Goal: Task Accomplishment & Management: Manage account settings

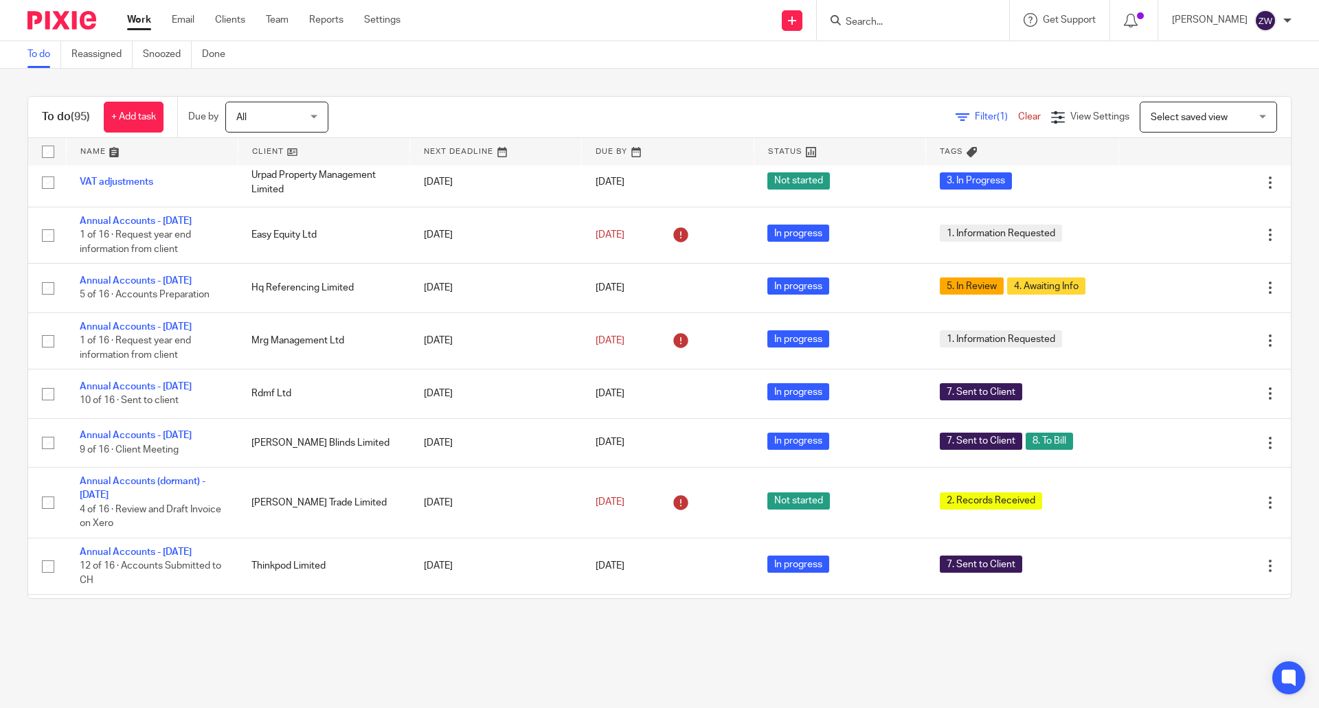
scroll to position [1860, 0]
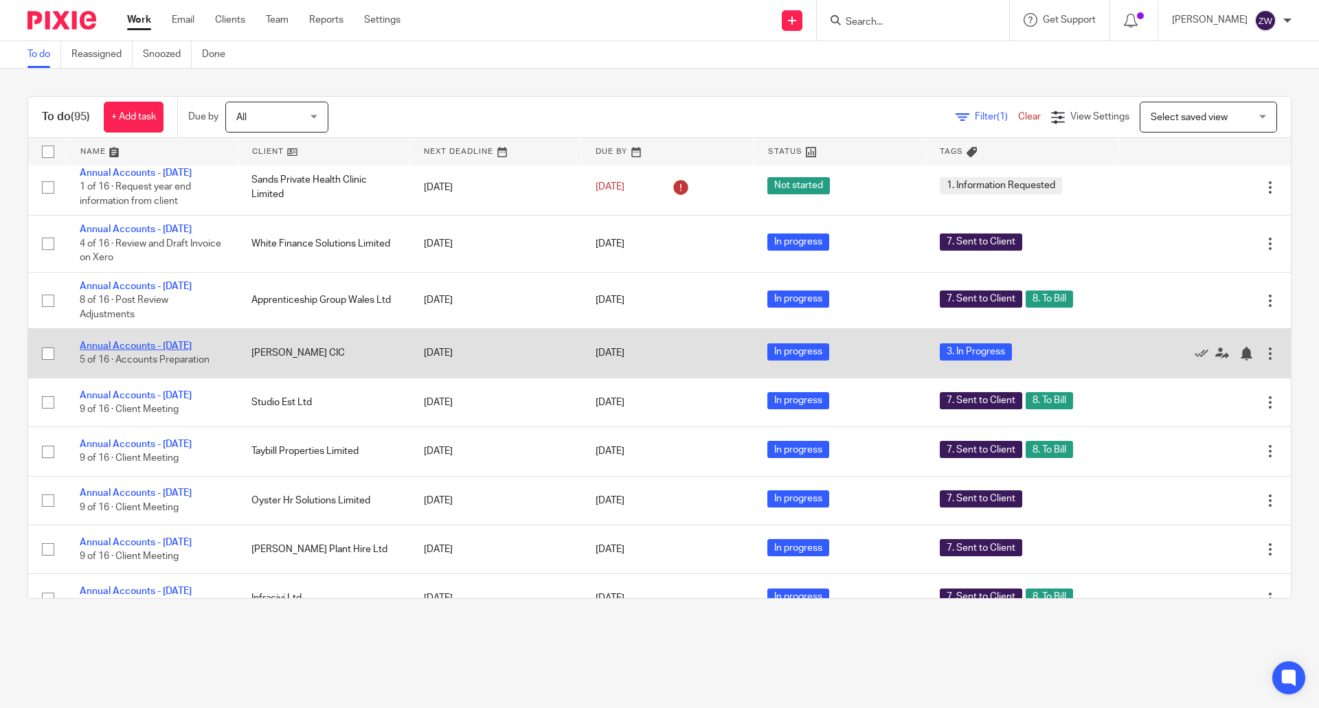
click at [172, 351] on link "Annual Accounts - [DATE]" at bounding box center [136, 346] width 112 height 10
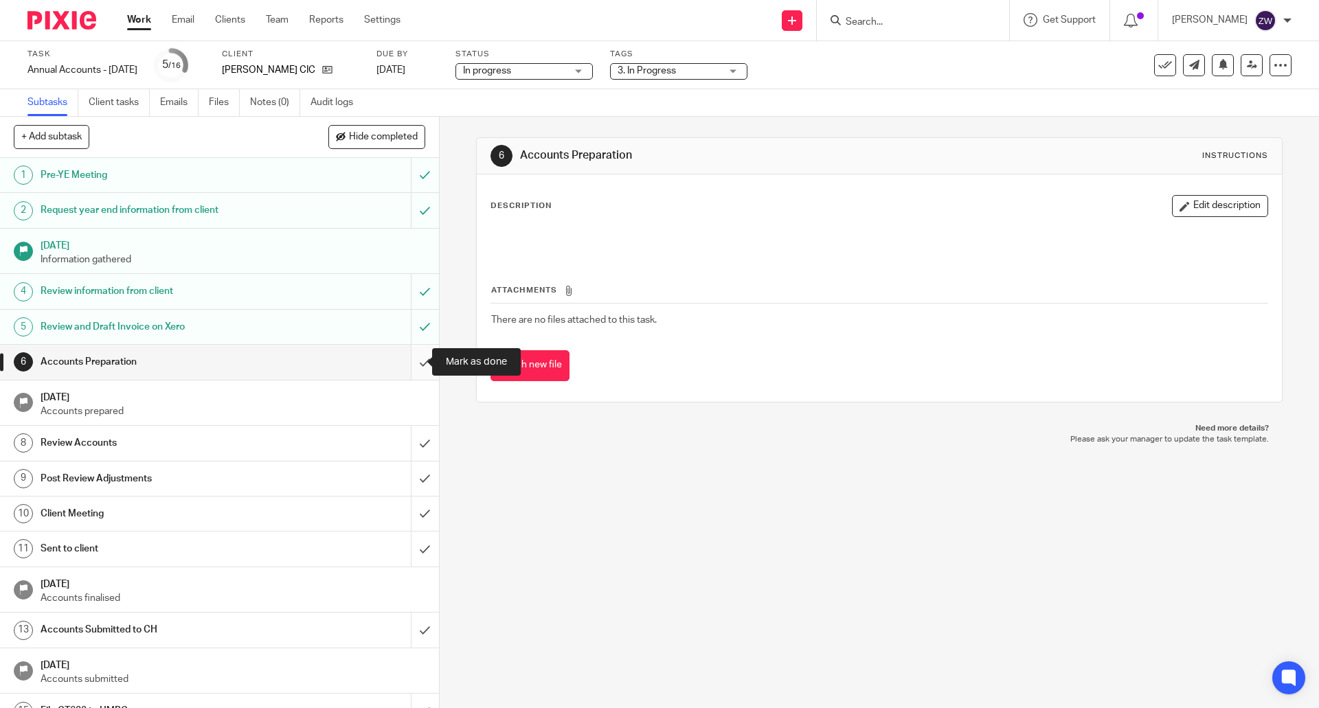
click at [411, 357] on input "submit" at bounding box center [219, 362] width 439 height 34
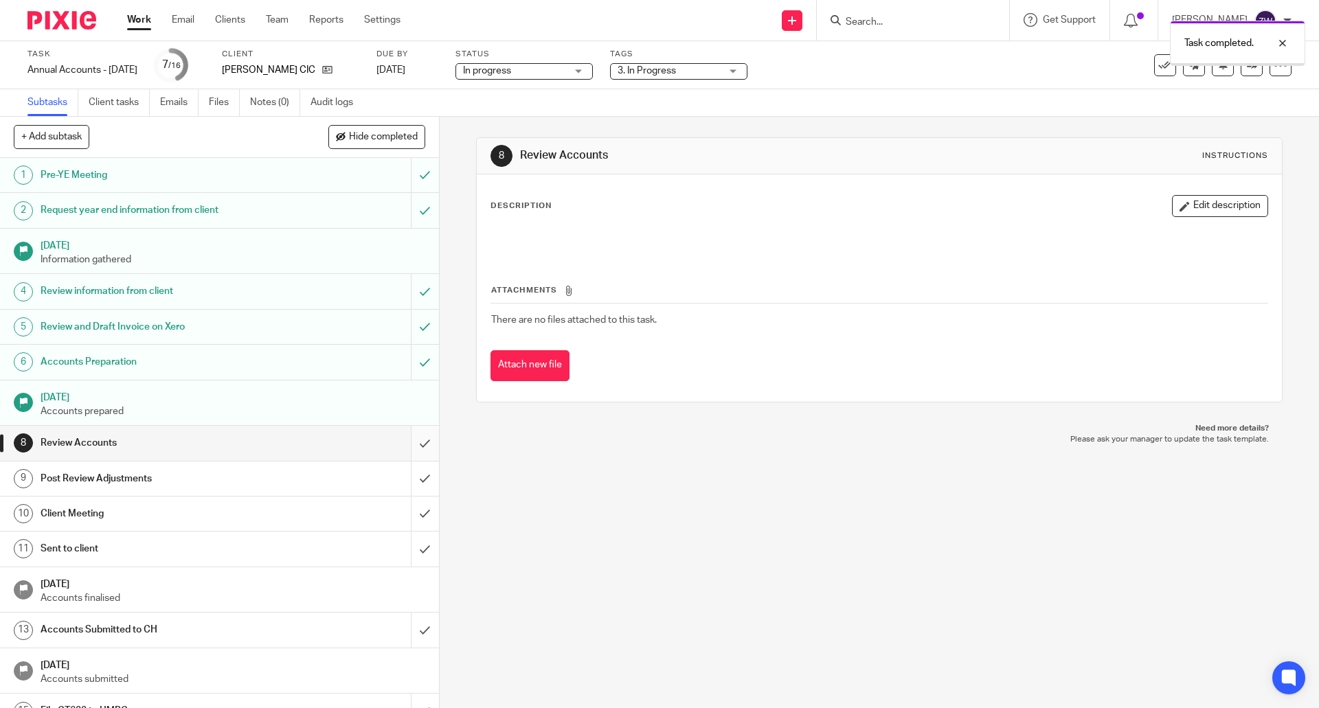
click at [411, 442] on input "submit" at bounding box center [219, 443] width 439 height 34
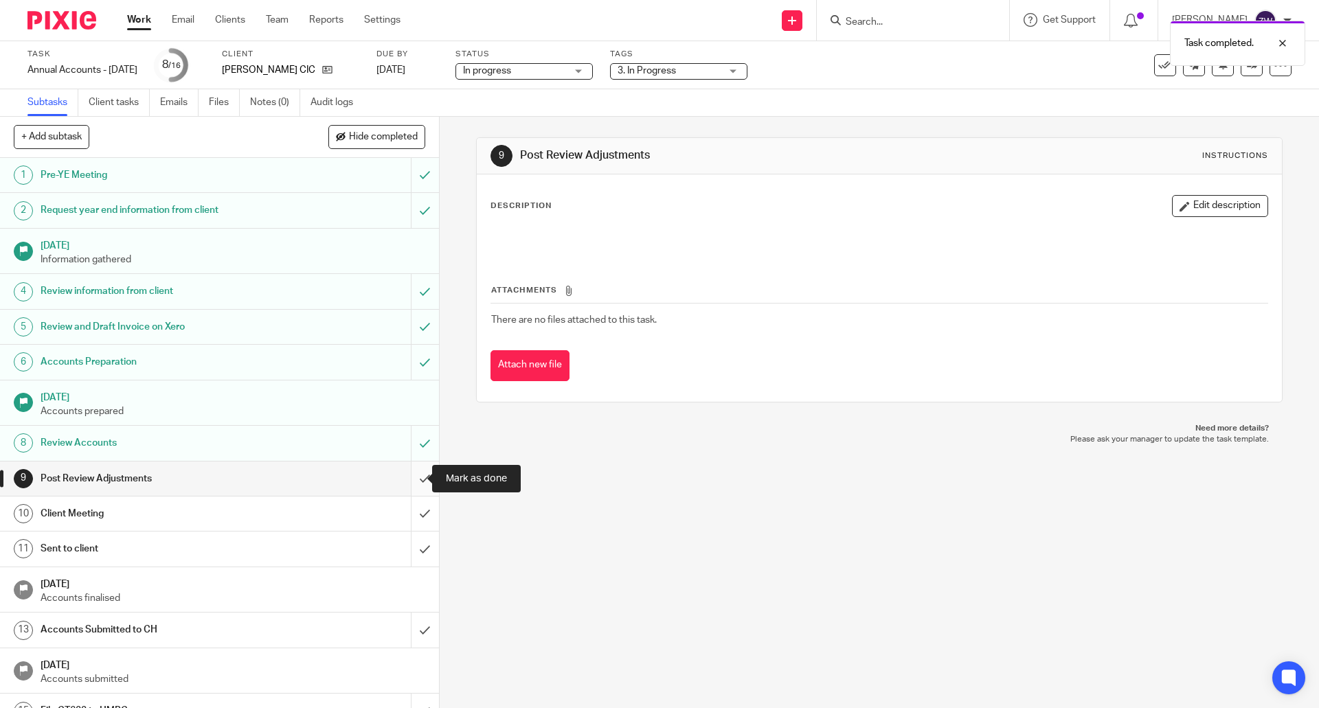
click at [416, 473] on input "submit" at bounding box center [219, 479] width 439 height 34
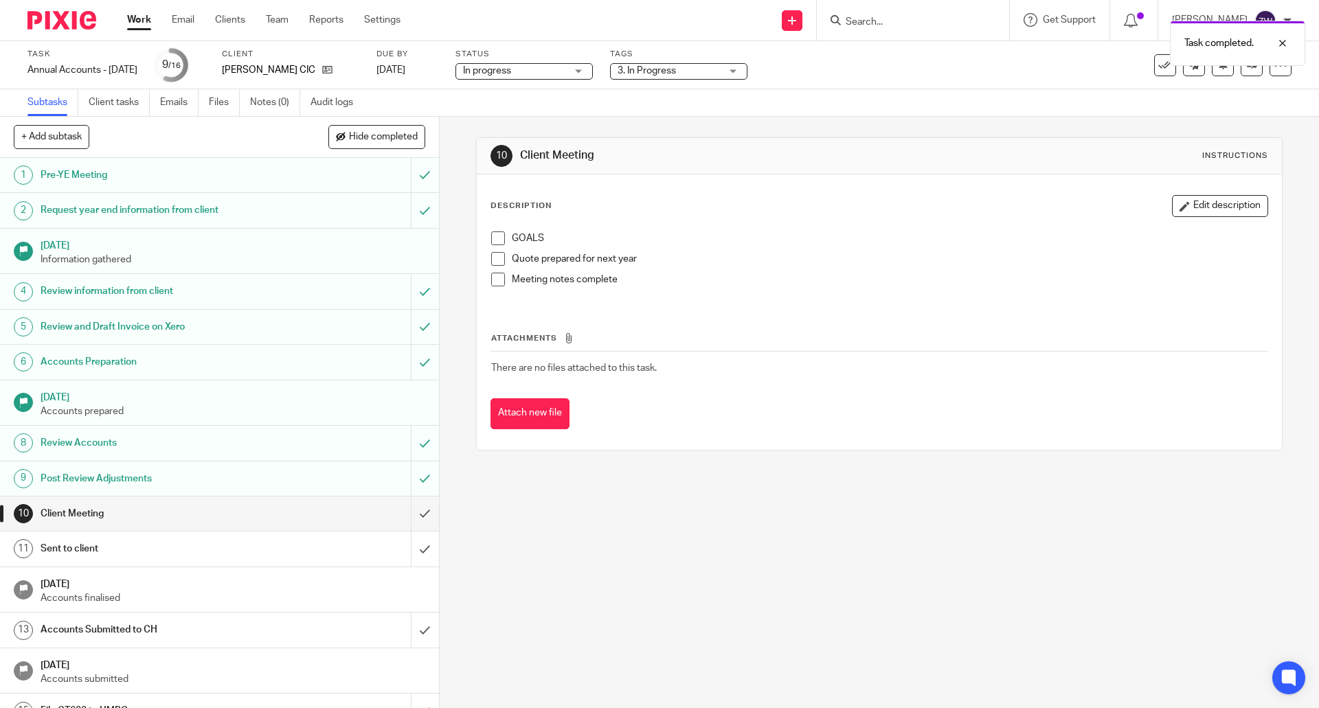
click at [721, 68] on span "3. In Progress" at bounding box center [669, 71] width 103 height 14
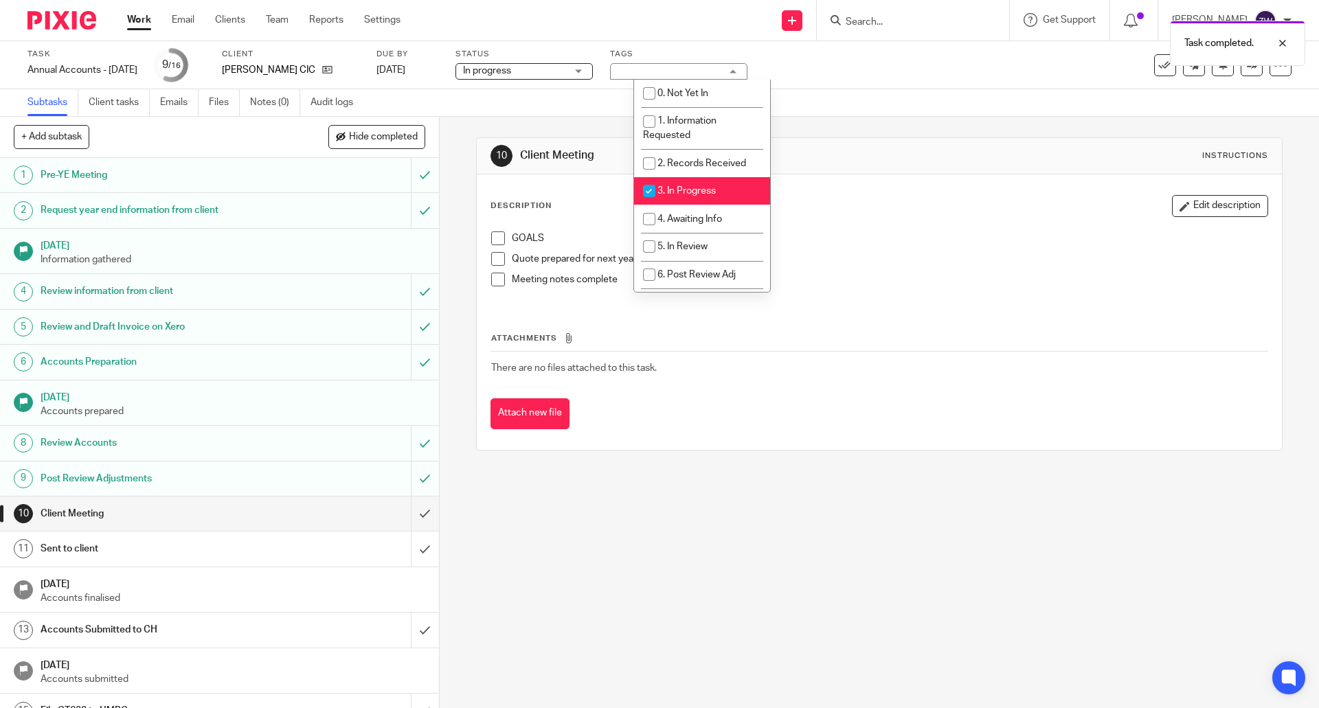
click at [681, 191] on span "3. In Progress" at bounding box center [686, 191] width 58 height 10
checkbox input "false"
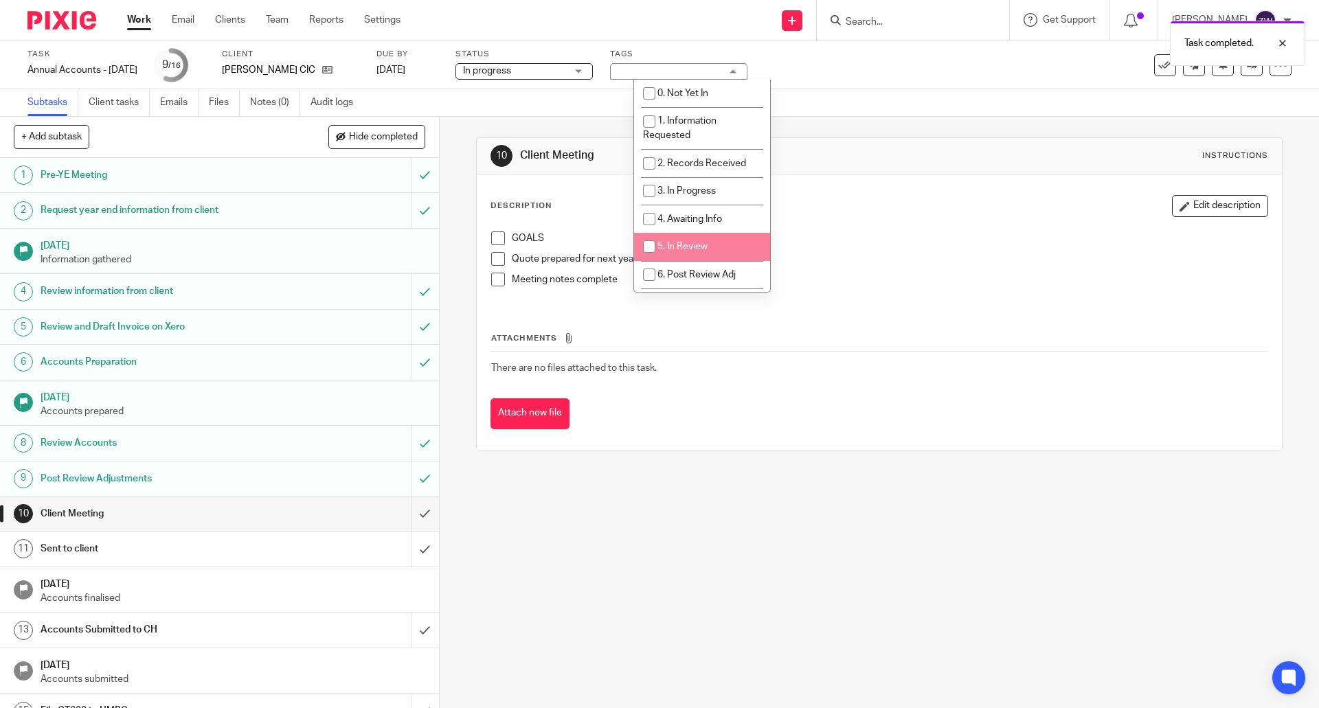
scroll to position [69, 0]
click at [681, 224] on li "7. Sent to Client" at bounding box center [702, 234] width 136 height 28
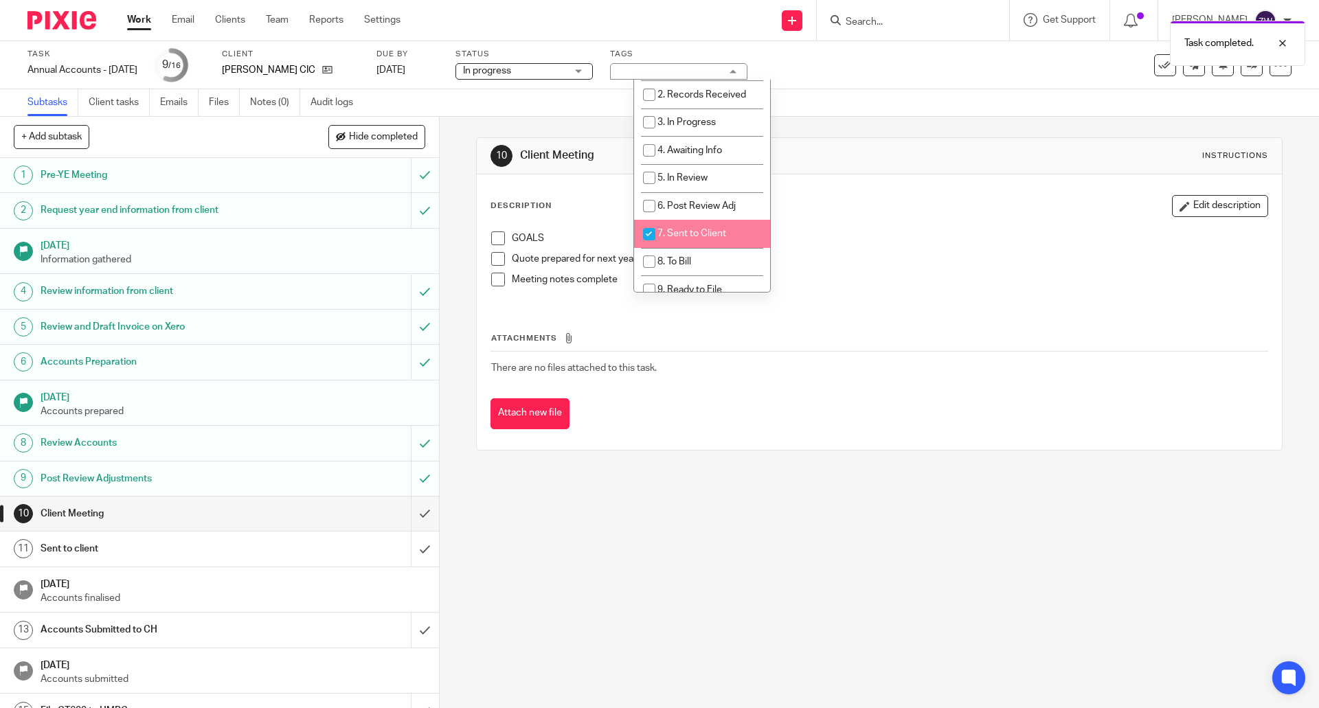
checkbox input "true"
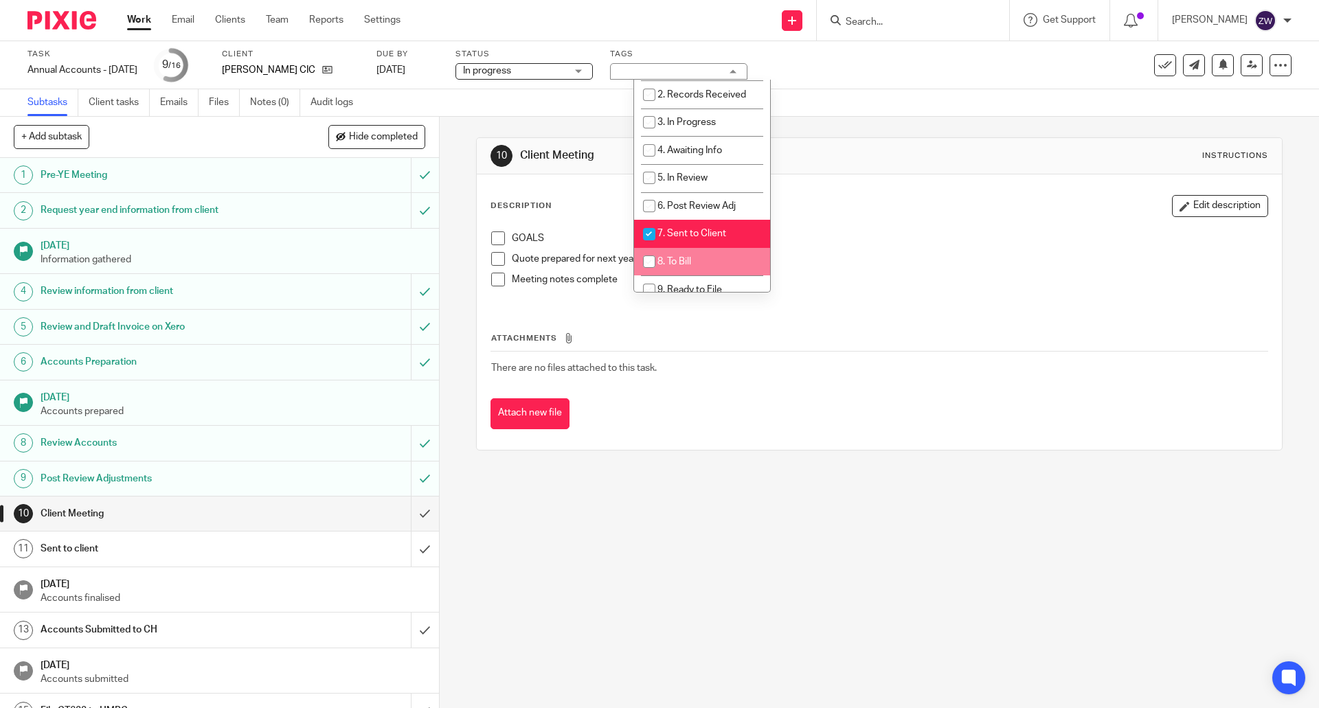
click at [684, 261] on span "8. To Bill" at bounding box center [674, 262] width 34 height 10
checkbox input "true"
drag, startPoint x: 772, startPoint y: 497, endPoint x: 772, endPoint y: 490, distance: 7.6
click at [772, 498] on div "10 Client Meeting Instructions Description Edit description GOALS Quote prepare…" at bounding box center [879, 412] width 879 height 591
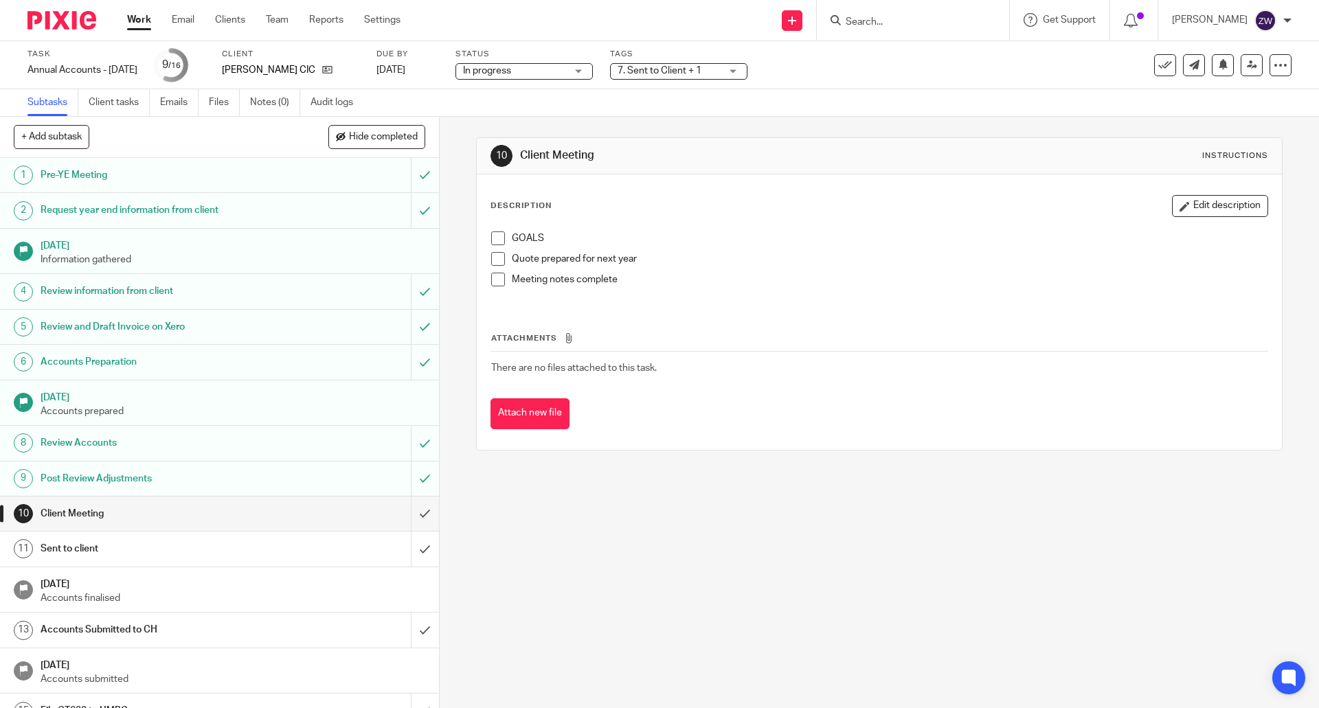
click at [69, 19] on img at bounding box center [61, 20] width 69 height 19
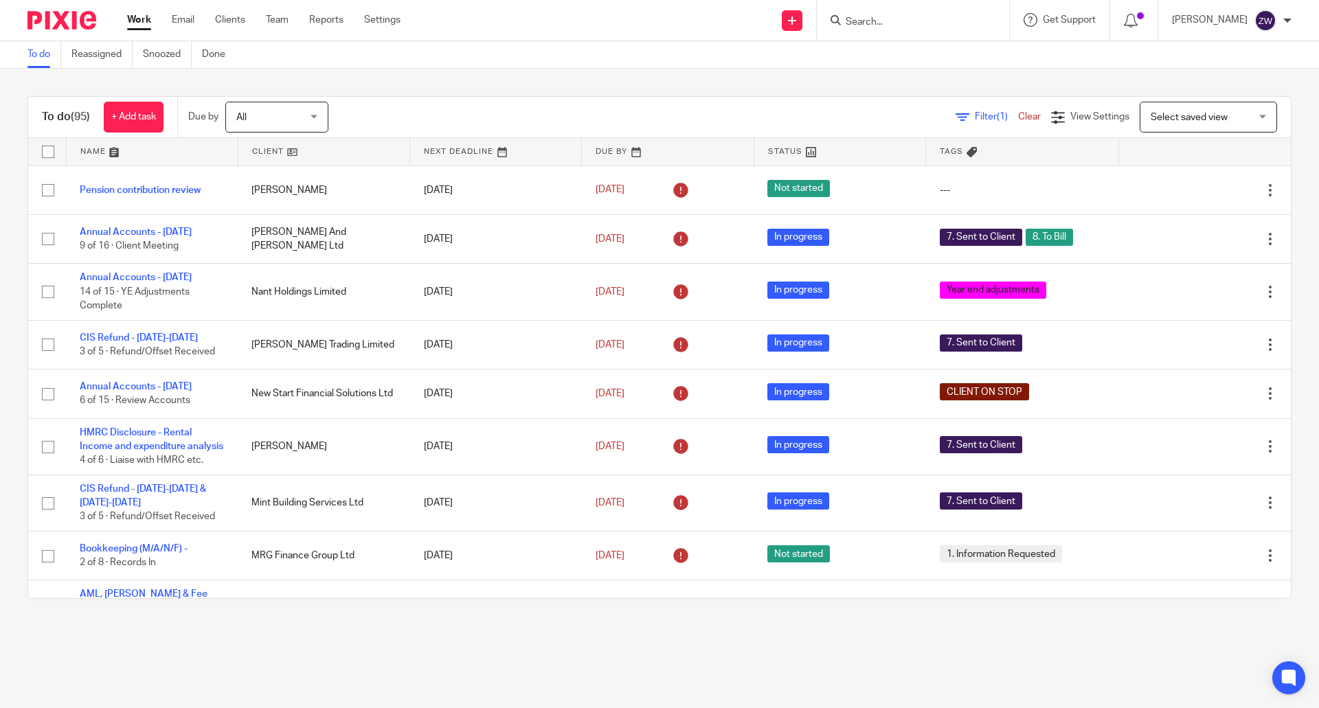
click at [1277, 15] on div "[PERSON_NAME]" at bounding box center [1232, 21] width 120 height 22
click at [1235, 93] on span "Logout" at bounding box center [1227, 96] width 31 height 10
